Goal: Complete application form

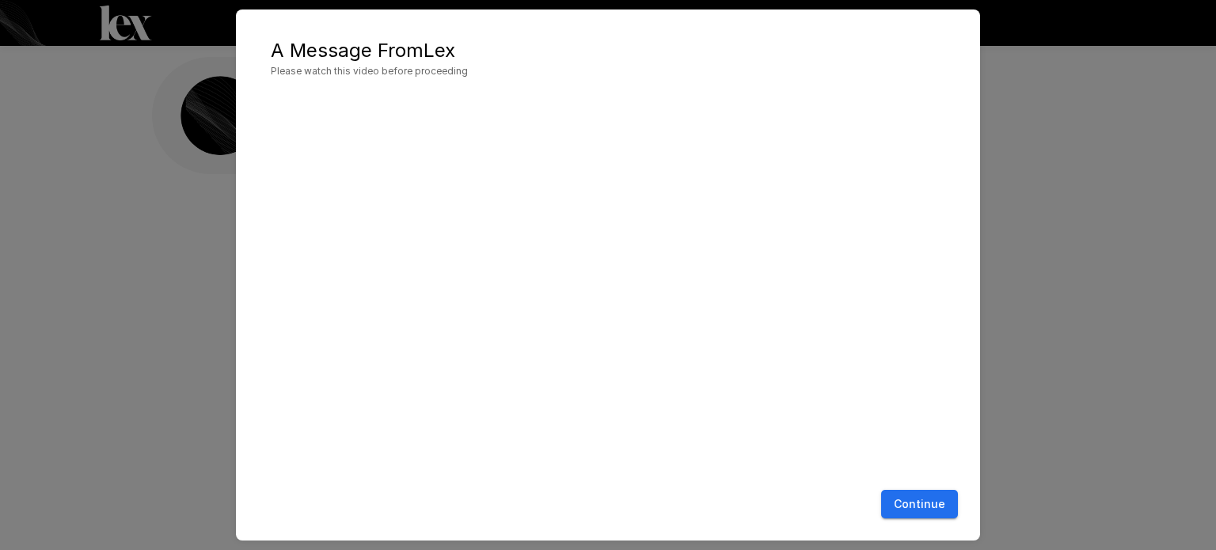
click at [927, 510] on button "Continue" at bounding box center [919, 504] width 77 height 29
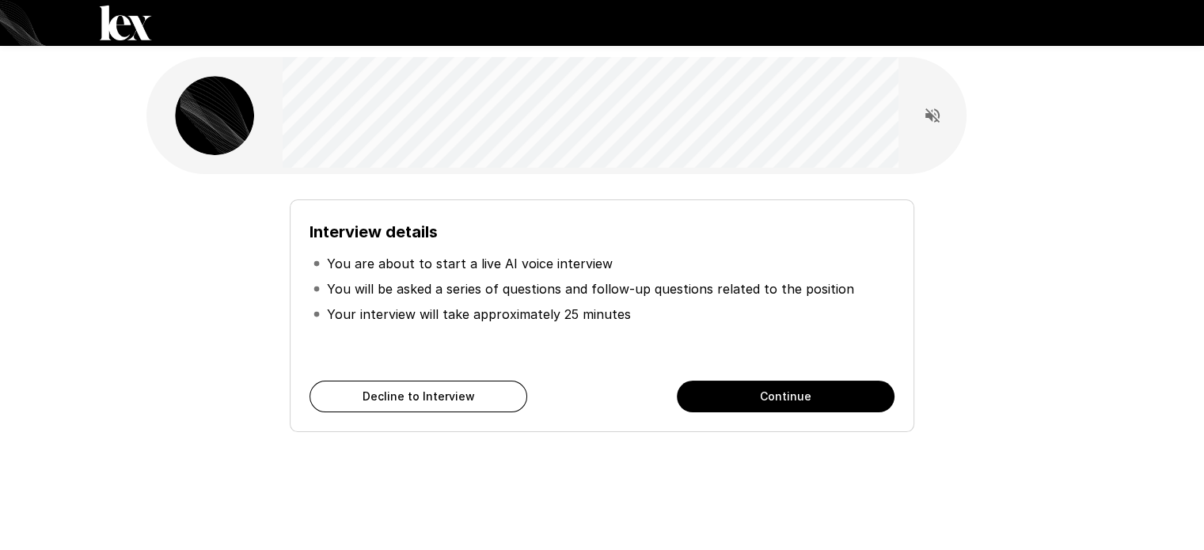
click at [859, 394] on button "Continue" at bounding box center [786, 397] width 218 height 32
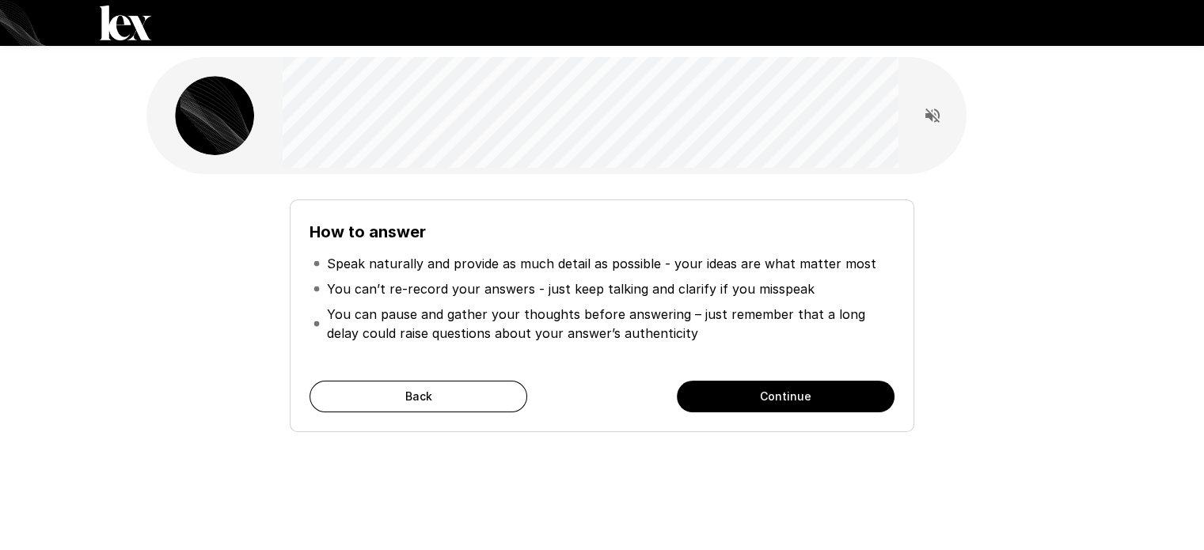
click at [859, 394] on button "Continue" at bounding box center [786, 397] width 218 height 32
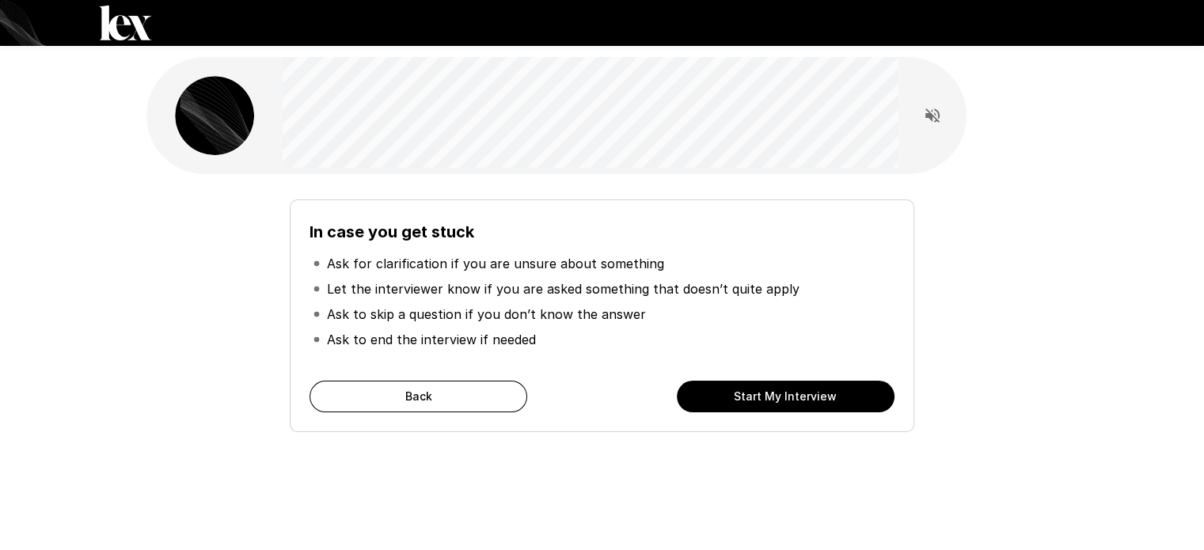
click at [859, 394] on button "Start My Interview" at bounding box center [786, 397] width 218 height 32
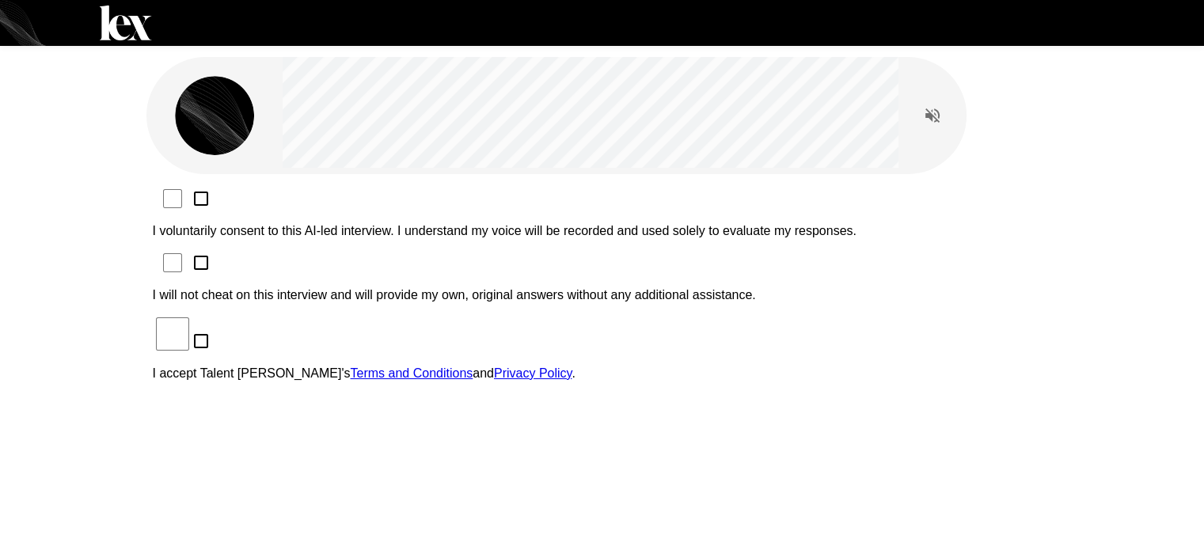
click at [415, 224] on p "I voluntarily consent to this AI-led interview. I understand my voice will be r…" at bounding box center [602, 231] width 899 height 14
click at [351, 288] on p "I will not cheat on this interview and will provide my own, original answers wi…" at bounding box center [602, 295] width 899 height 14
click at [310, 366] on p "I accept Talent Llama's Terms and Conditions and Privacy Policy ." at bounding box center [602, 373] width 899 height 14
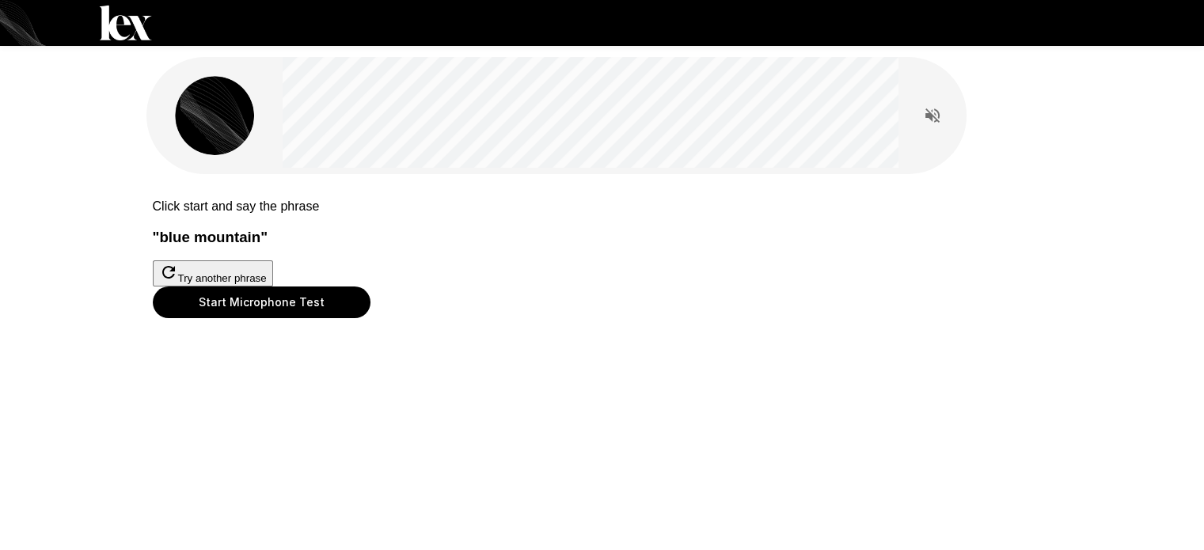
click at [370, 318] on button "Start Microphone Test" at bounding box center [262, 302] width 218 height 32
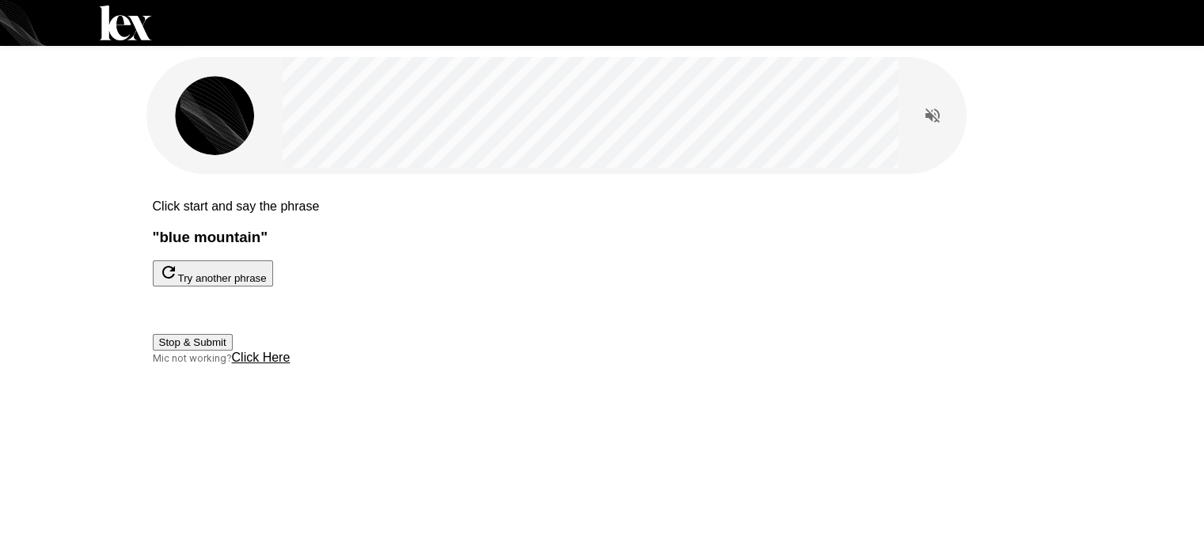
click at [667, 211] on p "Click start and say the phrase" at bounding box center [602, 206] width 899 height 14
click at [233, 351] on button "Stop & Submit" at bounding box center [193, 342] width 80 height 17
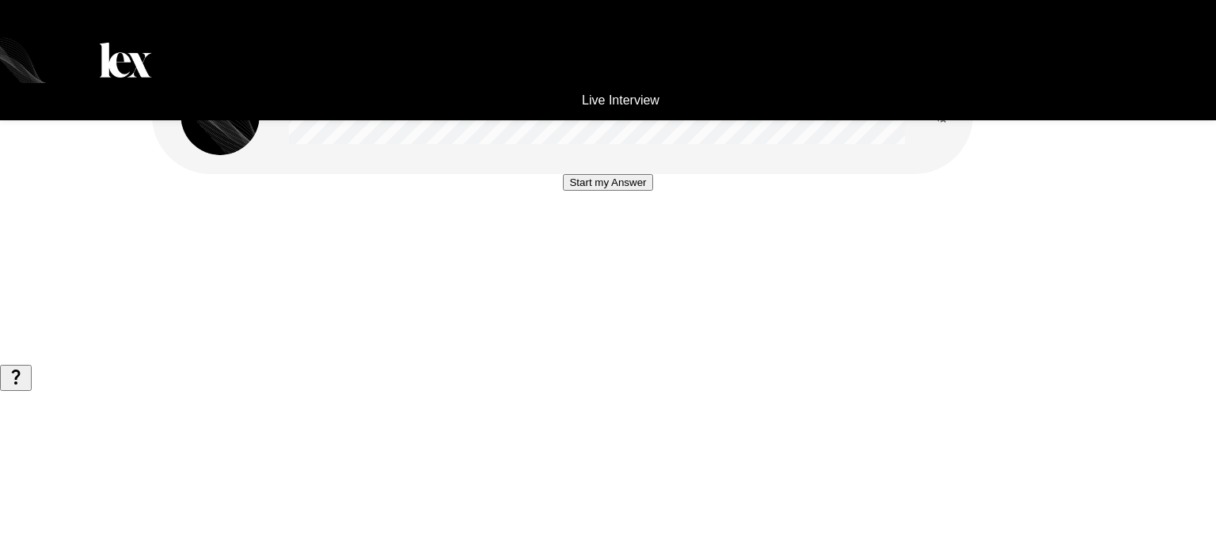
click at [636, 191] on button "Start my Answer" at bounding box center [607, 182] width 89 height 17
click at [636, 238] on button "Stop & Submit" at bounding box center [607, 230] width 80 height 17
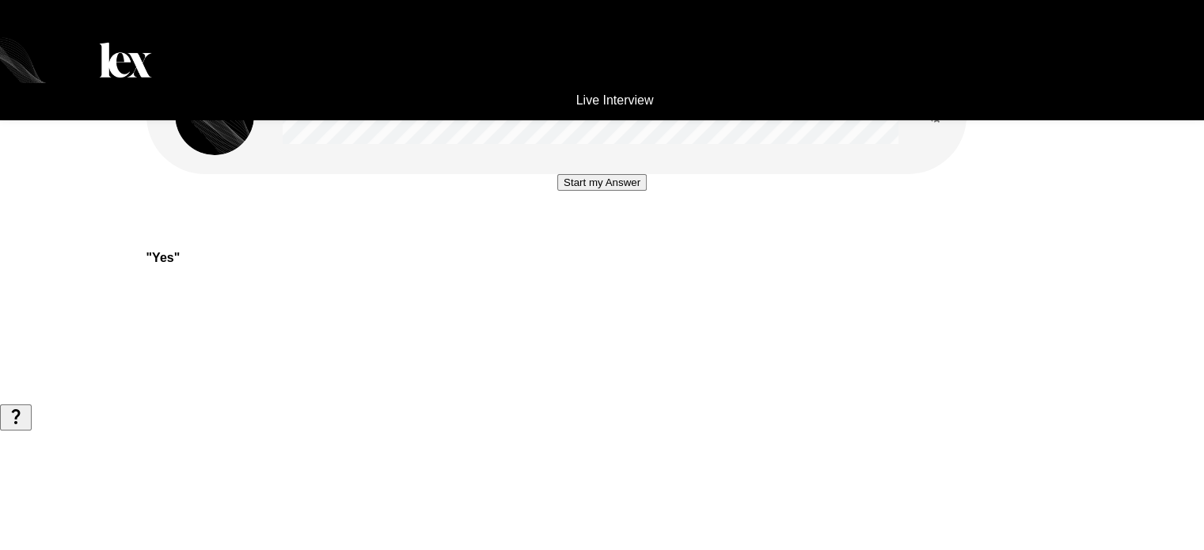
click at [636, 191] on button "Start my Answer" at bounding box center [601, 182] width 89 height 17
click at [636, 238] on button "Stop & Submit" at bounding box center [602, 230] width 80 height 17
click at [938, 115] on icon "Read questions aloud" at bounding box center [932, 115] width 14 height 14
click at [643, 191] on button "Start my Answer" at bounding box center [601, 182] width 89 height 17
click at [642, 238] on button "Stop & Submit" at bounding box center [602, 230] width 80 height 17
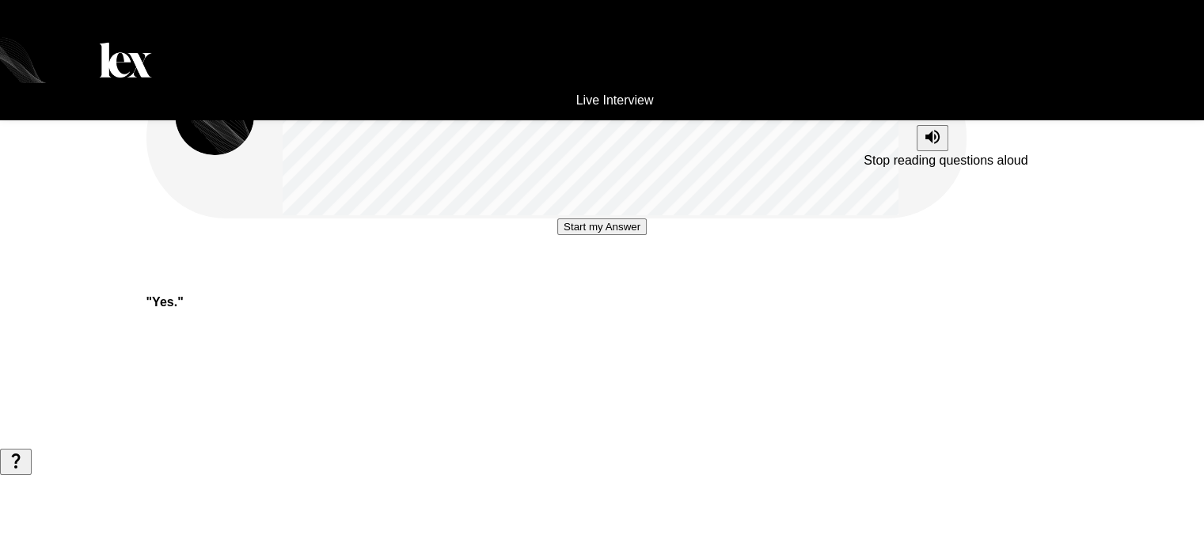
click at [928, 144] on icon "Stop reading questions aloud" at bounding box center [932, 136] width 19 height 19
click at [928, 144] on icon "Read questions aloud" at bounding box center [932, 137] width 19 height 19
click at [643, 235] on button "Start my Answer" at bounding box center [601, 226] width 89 height 17
click at [642, 283] on button "Stop & Submit" at bounding box center [602, 274] width 80 height 17
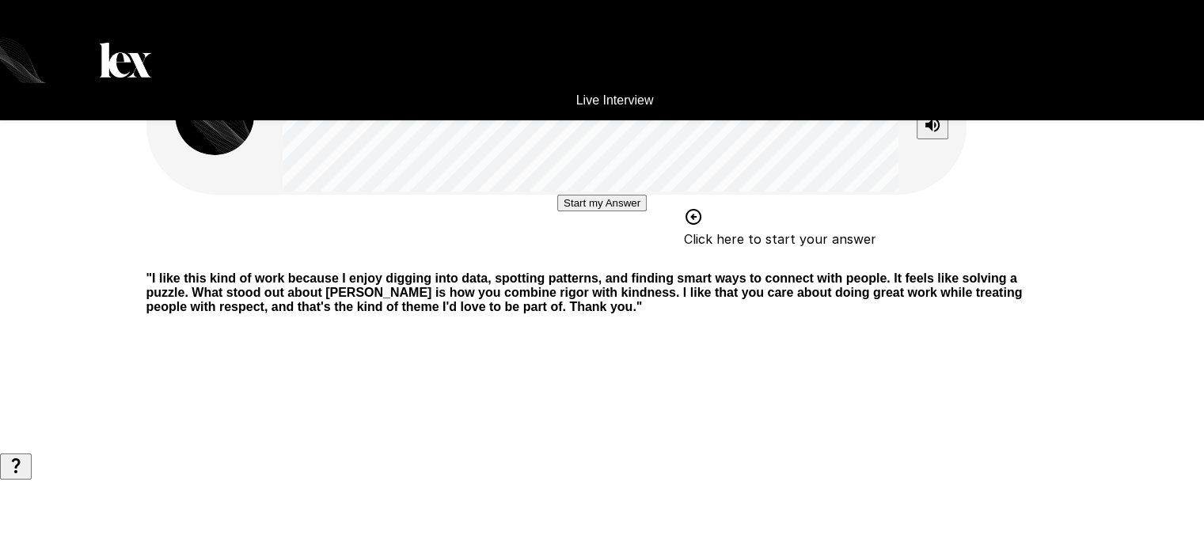
click at [643, 259] on div "Start my Answer Click here to start your answer" at bounding box center [602, 227] width 912 height 64
click at [643, 211] on button "Start my Answer" at bounding box center [601, 203] width 89 height 17
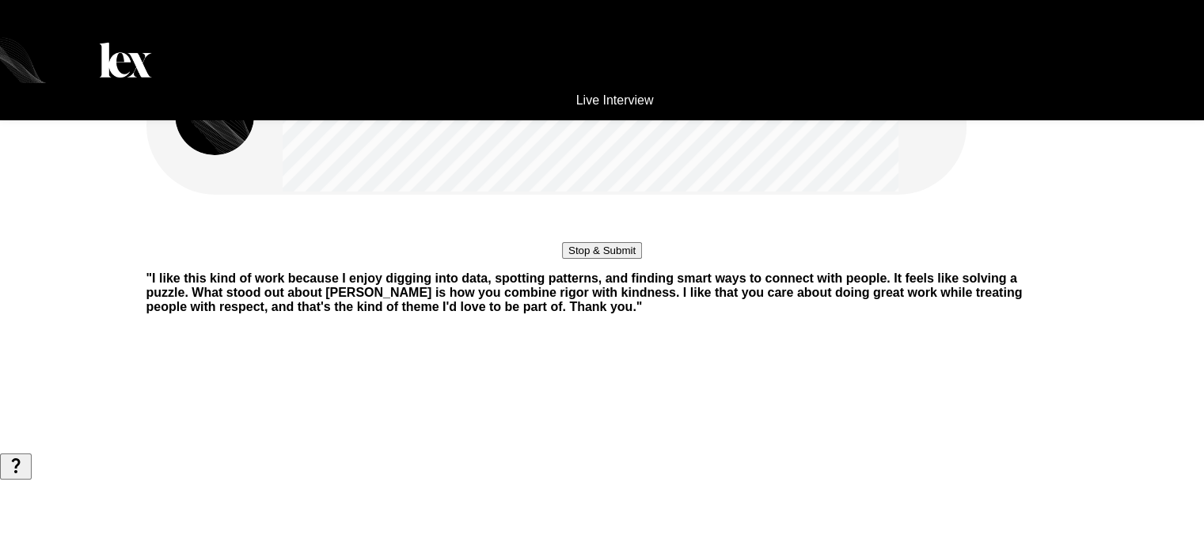
click at [642, 259] on button "Stop & Submit" at bounding box center [602, 250] width 80 height 17
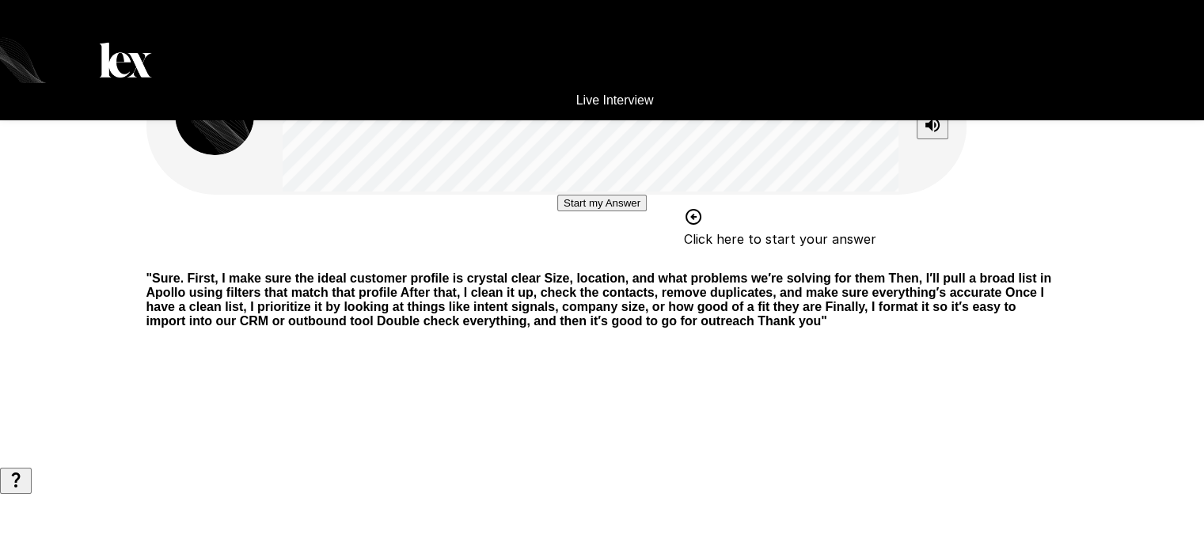
click at [624, 211] on button "Start my Answer" at bounding box center [601, 203] width 89 height 17
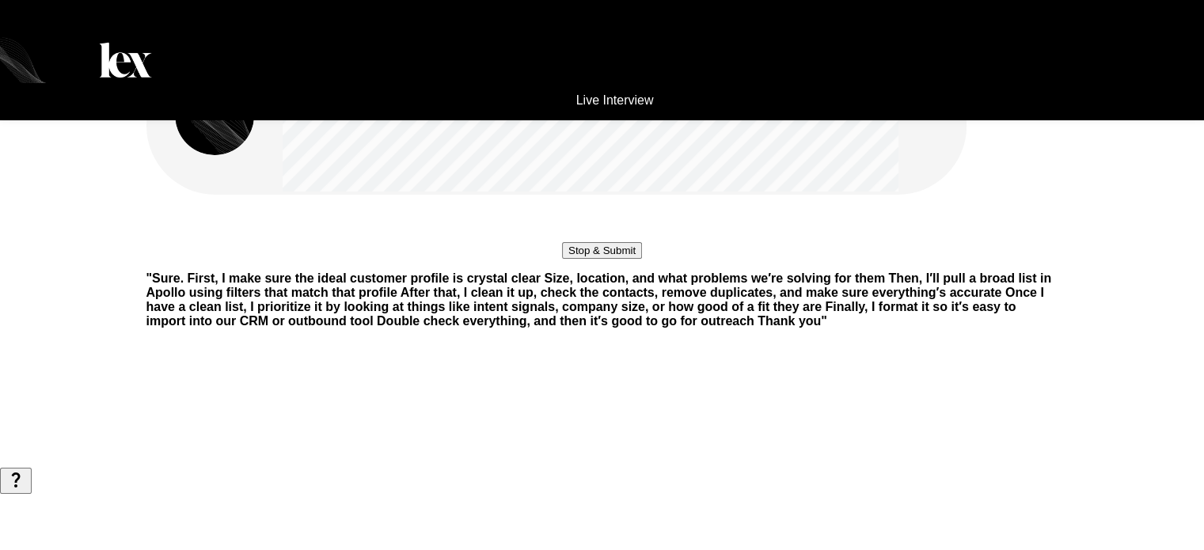
click at [624, 259] on button "Stop & Submit" at bounding box center [602, 250] width 80 height 17
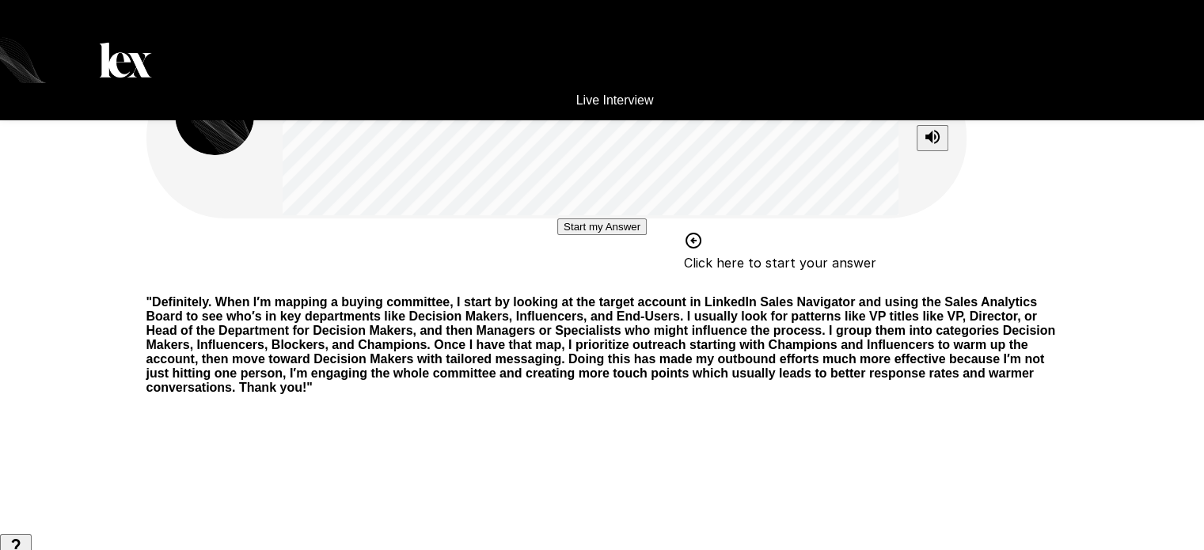
click at [647, 235] on button "Start my Answer" at bounding box center [601, 226] width 89 height 17
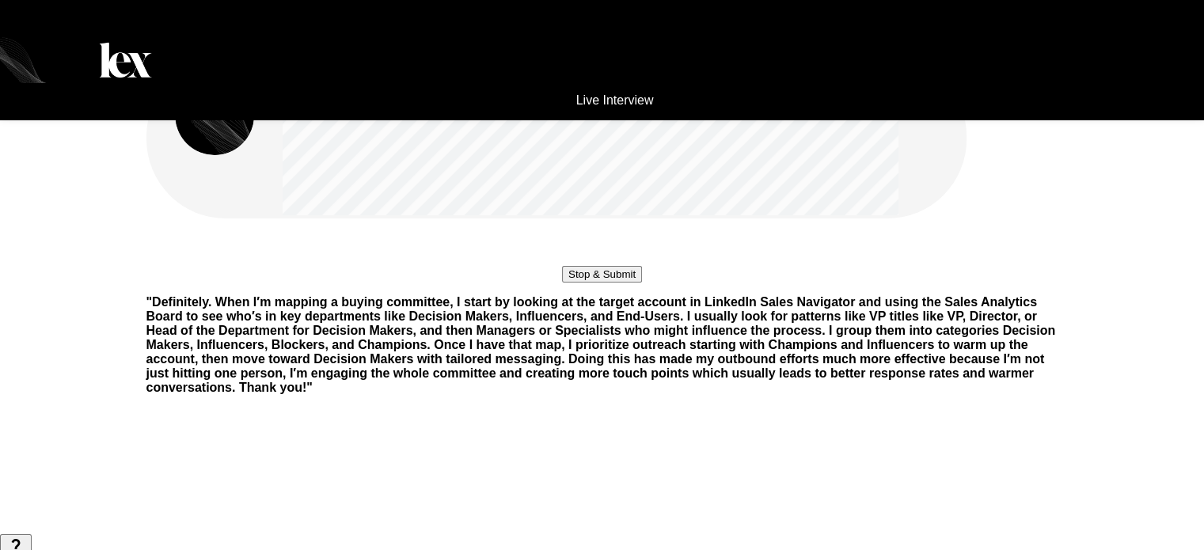
click at [642, 283] on button "Stop & Submit" at bounding box center [602, 274] width 80 height 17
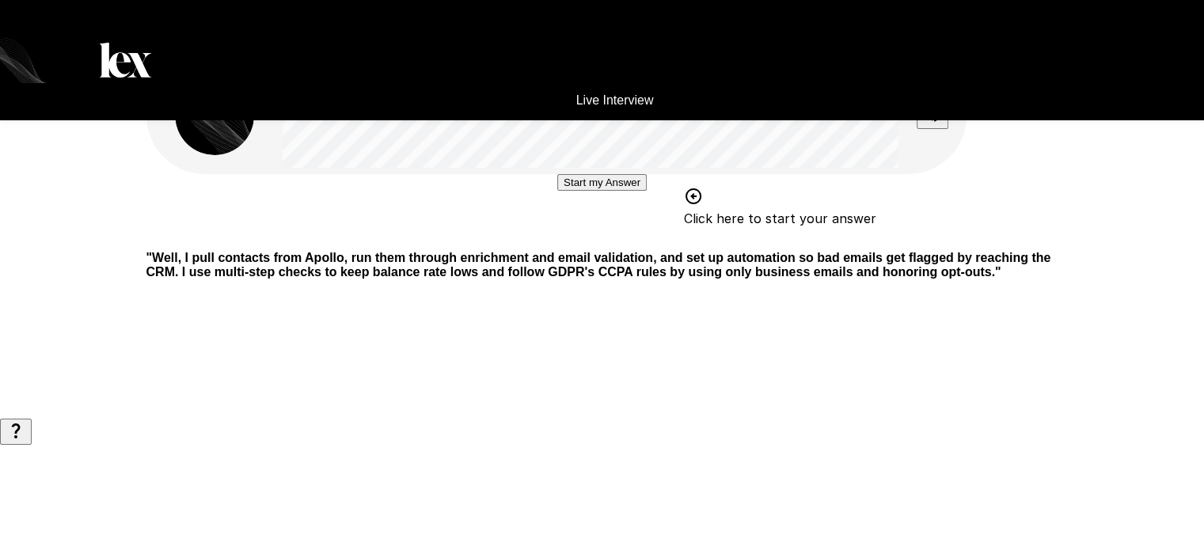
click at [643, 191] on button "Start my Answer" at bounding box center [601, 182] width 89 height 17
click at [642, 238] on button "Stop & Submit" at bounding box center [602, 230] width 80 height 17
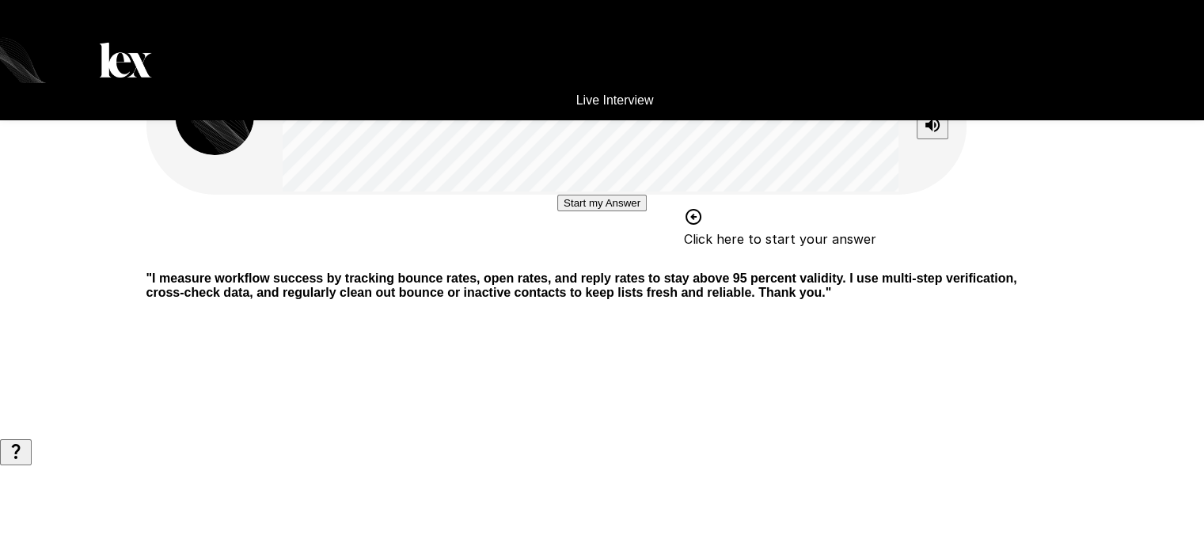
click at [618, 211] on button "Start my Answer" at bounding box center [601, 203] width 89 height 17
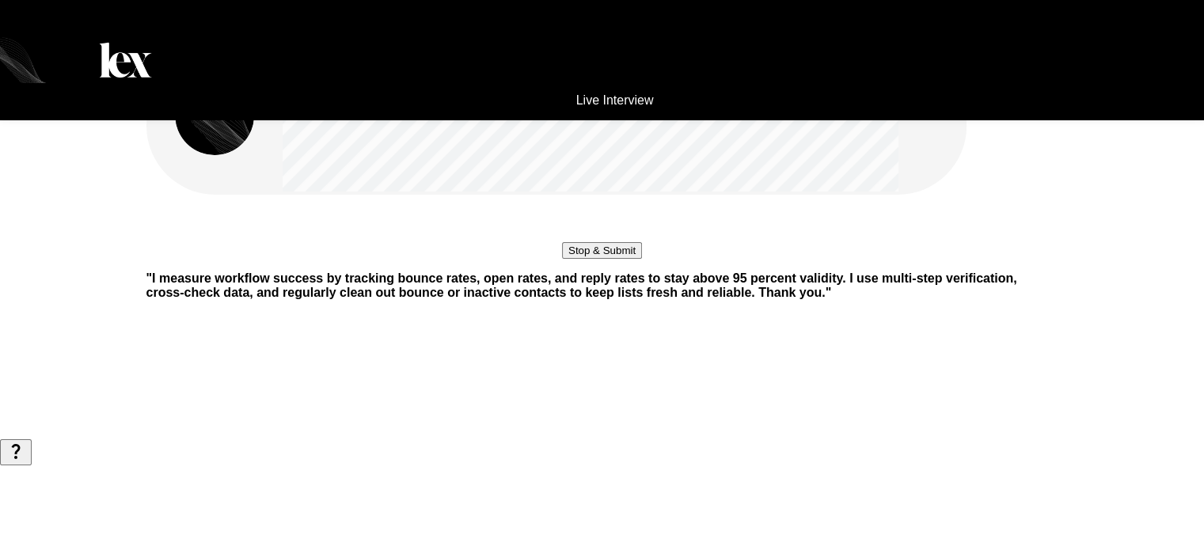
click at [621, 259] on button "Stop & Submit" at bounding box center [602, 250] width 80 height 17
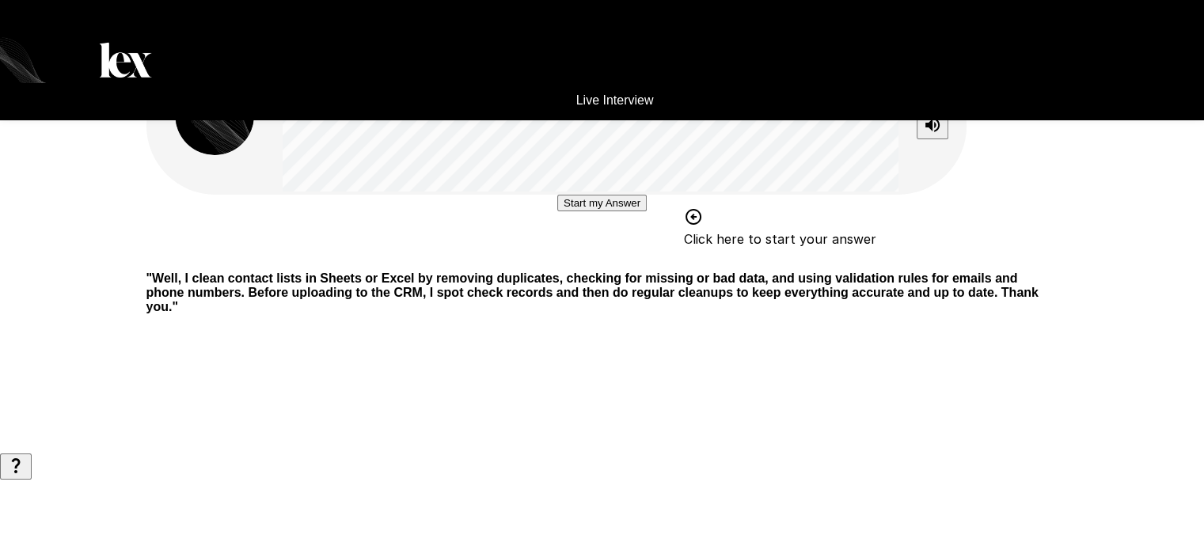
click at [621, 211] on button "Start my Answer" at bounding box center [601, 203] width 89 height 17
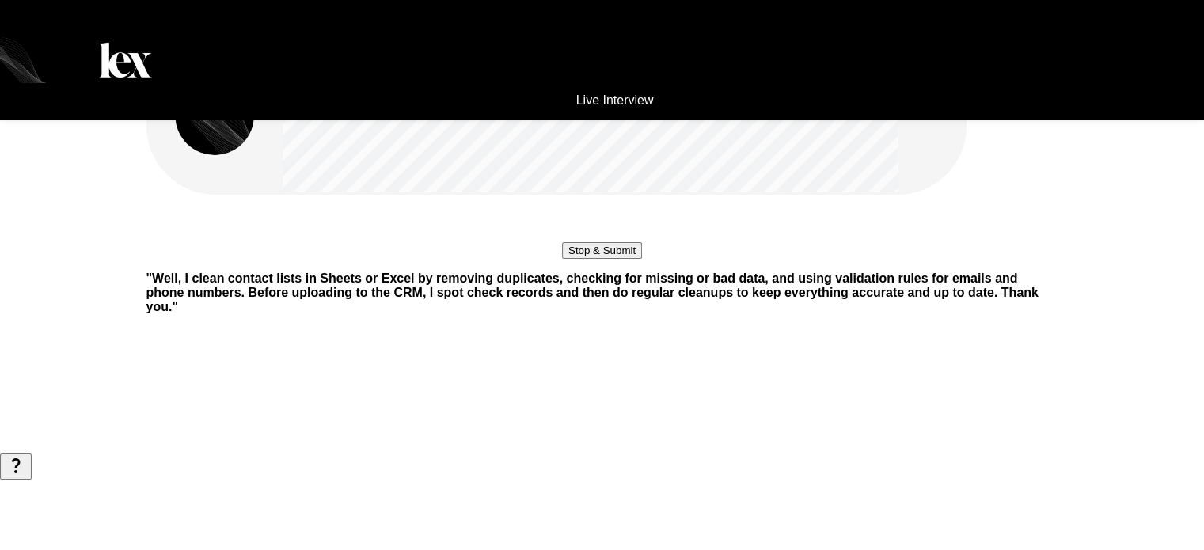
click at [621, 259] on button "Stop & Submit" at bounding box center [602, 250] width 80 height 17
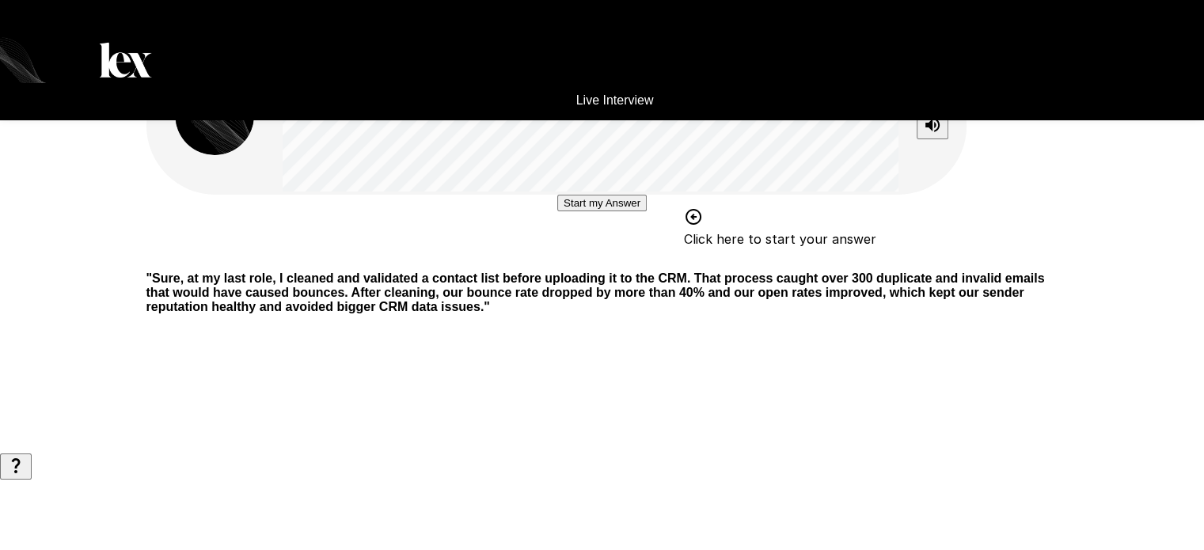
click at [621, 211] on button "Start my Answer" at bounding box center [601, 203] width 89 height 17
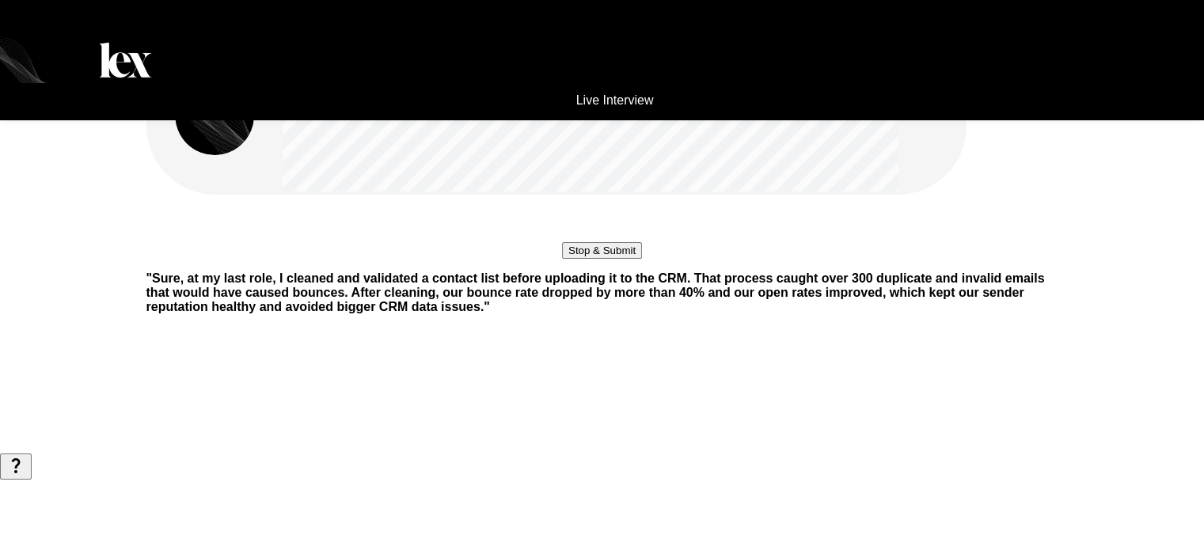
click at [621, 259] on button "Stop & Submit" at bounding box center [602, 250] width 80 height 17
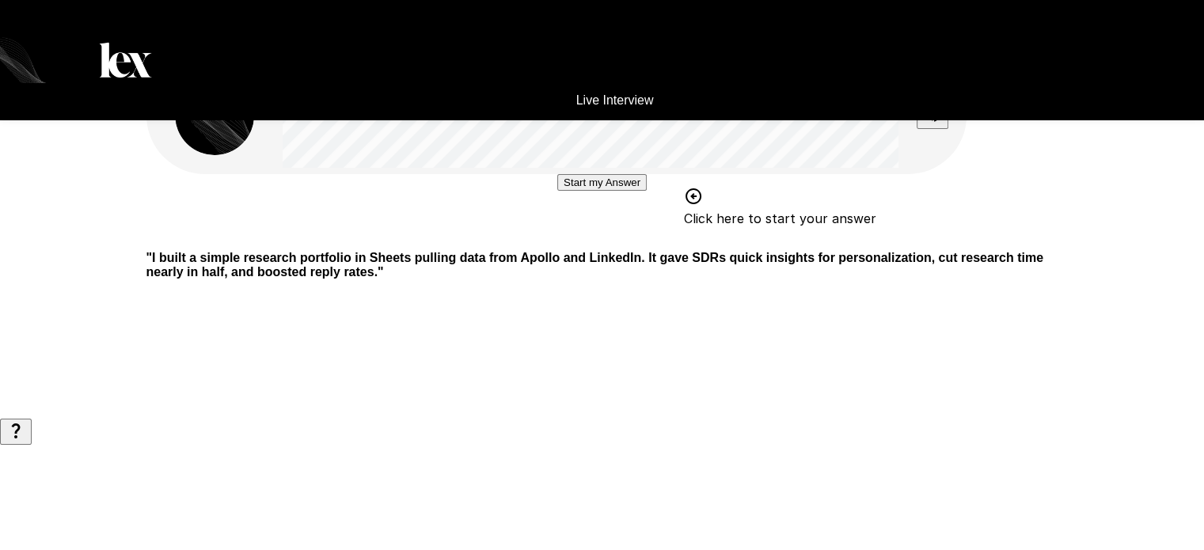
click at [628, 191] on button "Start my Answer" at bounding box center [601, 182] width 89 height 17
click at [628, 238] on button "Stop & Submit" at bounding box center [602, 230] width 80 height 17
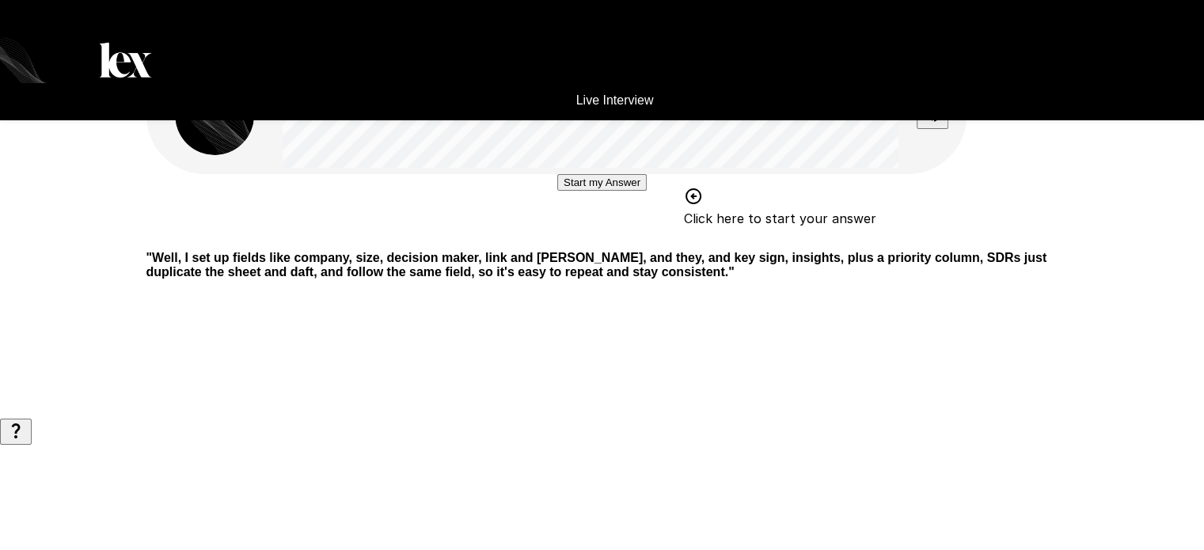
click at [628, 191] on button "Start my Answer" at bounding box center [601, 182] width 89 height 17
click at [628, 238] on button "Stop & Submit" at bounding box center [602, 230] width 80 height 17
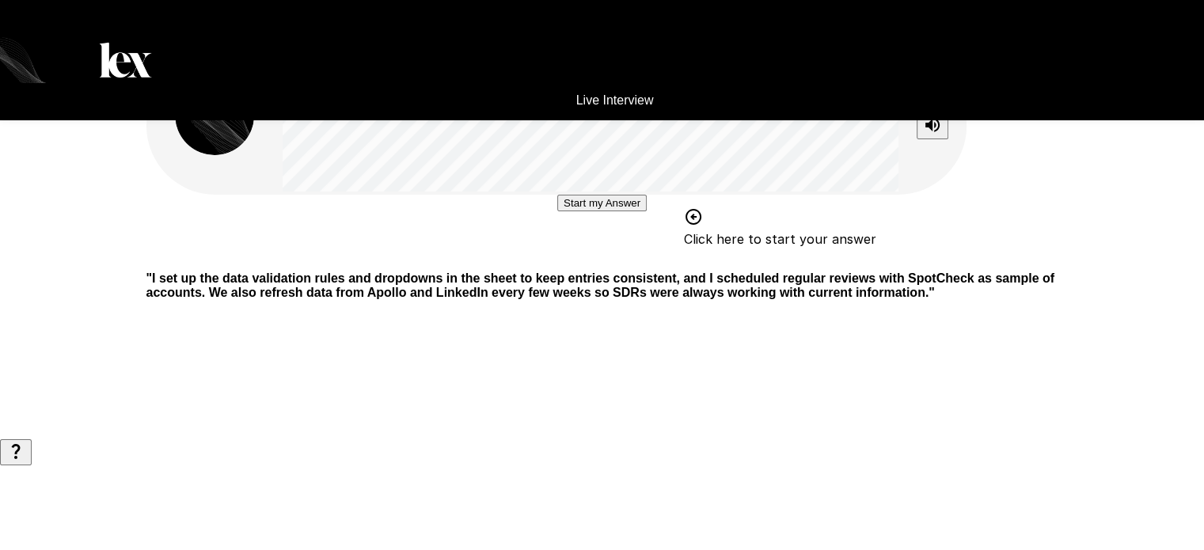
click at [633, 211] on button "Start my Answer" at bounding box center [601, 203] width 89 height 17
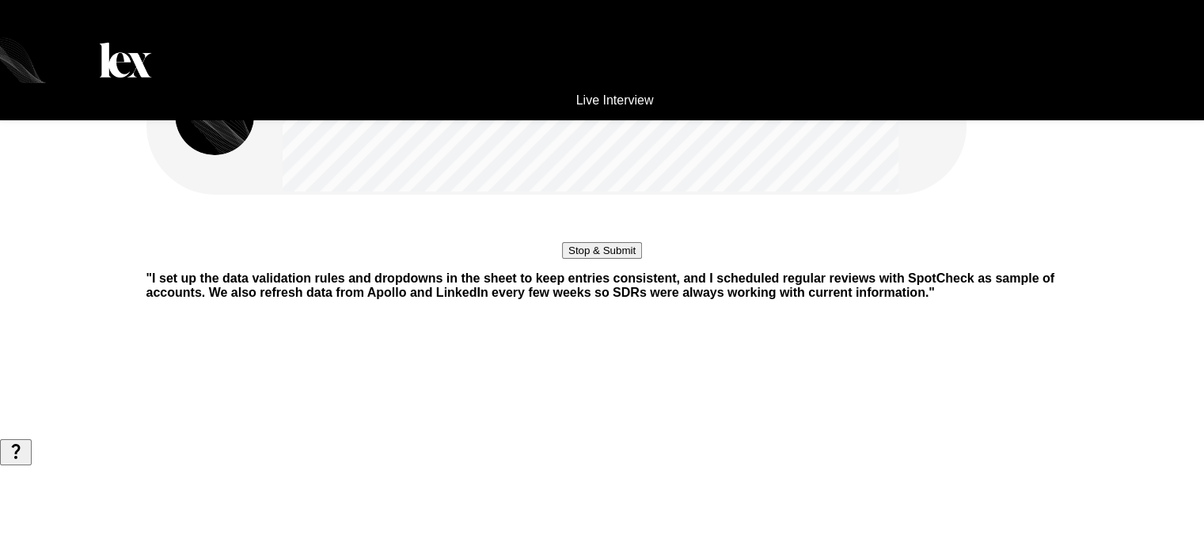
click at [633, 259] on button "Stop & Submit" at bounding box center [602, 250] width 80 height 17
